Goal: Transaction & Acquisition: Purchase product/service

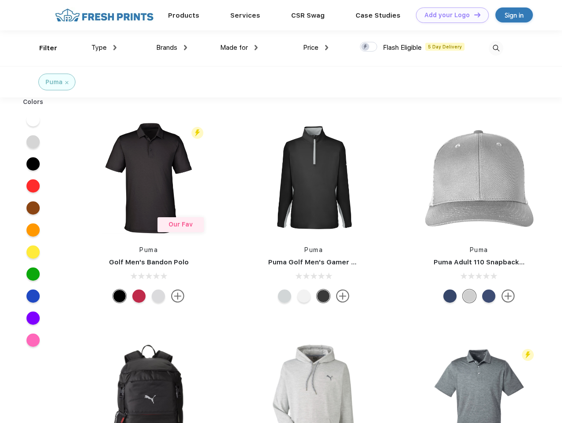
click at [449, 15] on link "Add your Logo Design Tool" at bounding box center [452, 14] width 73 height 15
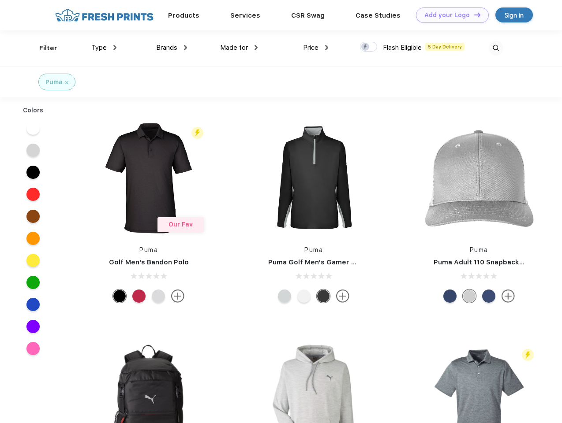
click at [0, 0] on div "Design Tool" at bounding box center [0, 0] width 0 height 0
click at [473, 15] on link "Add your Logo Design Tool" at bounding box center [452, 14] width 73 height 15
click at [42, 48] on div "Filter" at bounding box center [48, 48] width 18 height 10
click at [104, 48] on span "Type" at bounding box center [98, 48] width 15 height 8
click at [172, 48] on span "Brands" at bounding box center [166, 48] width 21 height 8
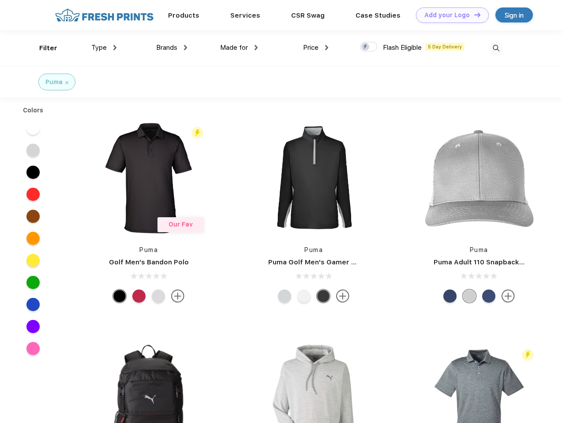
click at [239, 48] on span "Made for" at bounding box center [234, 48] width 28 height 8
click at [316, 48] on span "Price" at bounding box center [310, 48] width 15 height 8
click at [369, 47] on div at bounding box center [368, 47] width 17 height 10
click at [366, 47] on input "checkbox" at bounding box center [363, 44] width 6 height 6
click at [496, 48] on img at bounding box center [496, 48] width 15 height 15
